Goal: Task Accomplishment & Management: Use online tool/utility

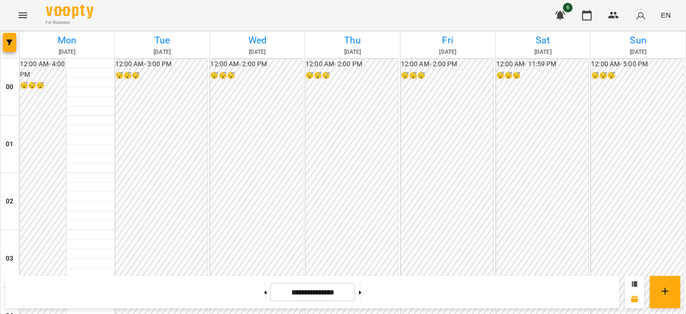
scroll to position [825, 0]
click at [639, 12] on img "button" at bounding box center [640, 15] width 13 height 13
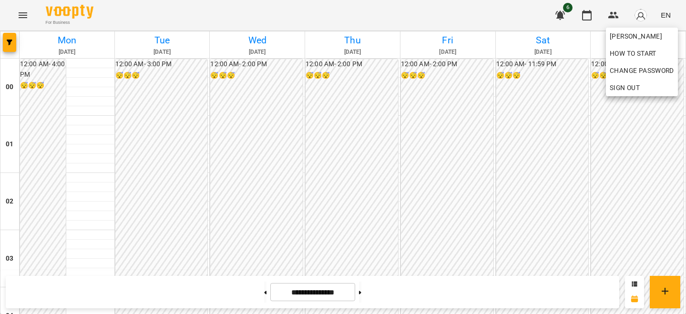
click at [631, 25] on div at bounding box center [343, 157] width 686 height 314
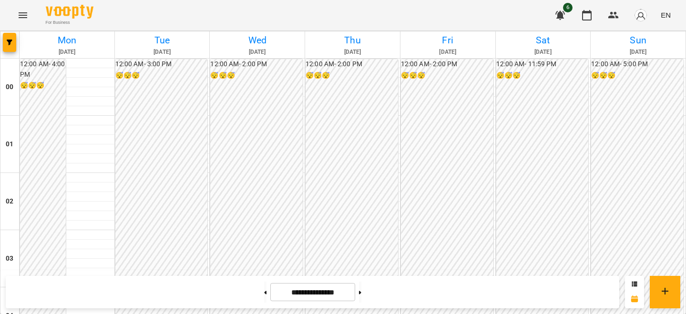
click at [631, 31] on header "For Business 6 EN" at bounding box center [343, 15] width 686 height 31
click at [635, 25] on button "button" at bounding box center [640, 15] width 25 height 25
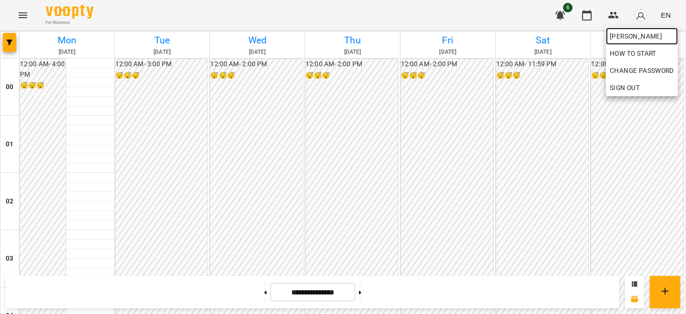
click at [631, 38] on span "[PERSON_NAME]" at bounding box center [642, 36] width 64 height 11
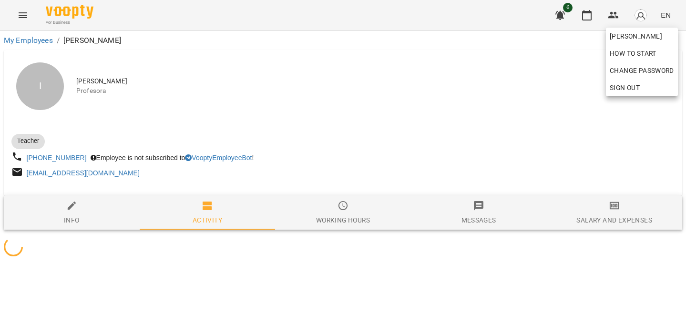
click at [483, 105] on div at bounding box center [343, 157] width 686 height 314
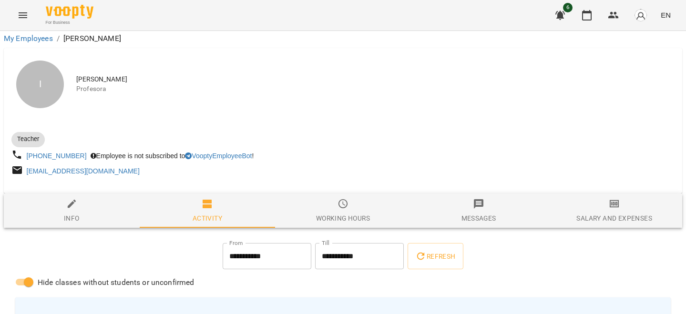
scroll to position [157, 0]
click at [617, 198] on icon "button" at bounding box center [614, 203] width 11 height 11
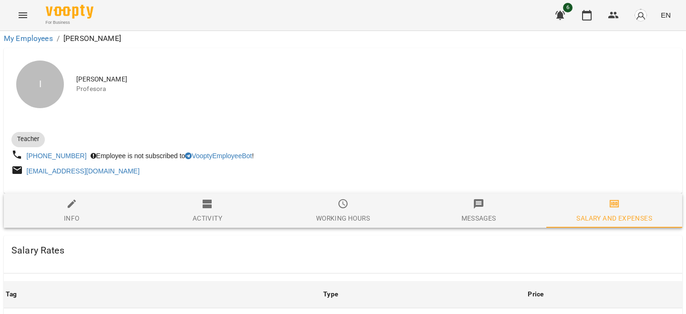
scroll to position [400, 0]
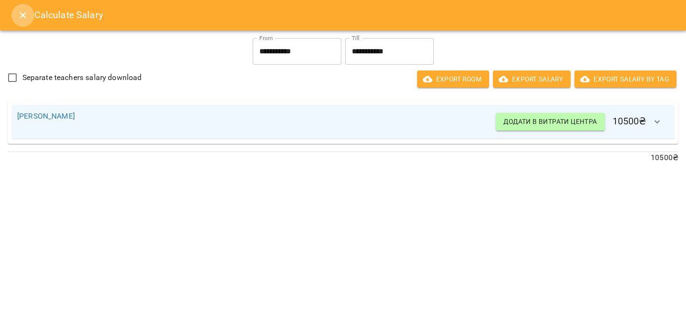
click at [23, 21] on button "Close" at bounding box center [22, 15] width 23 height 23
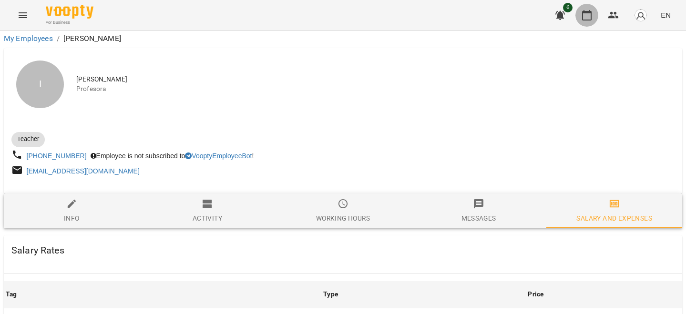
click at [582, 15] on icon "button" at bounding box center [586, 15] width 11 height 11
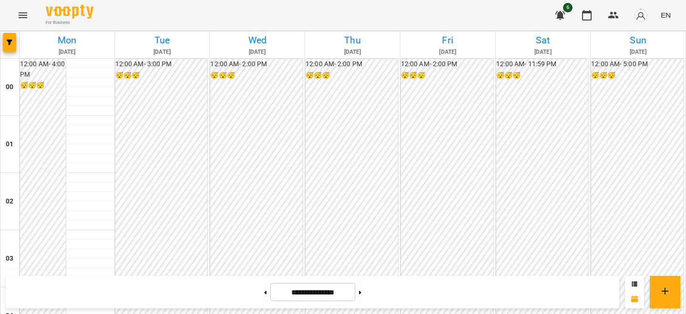
scroll to position [813, 0]
